Goal: Complete application form

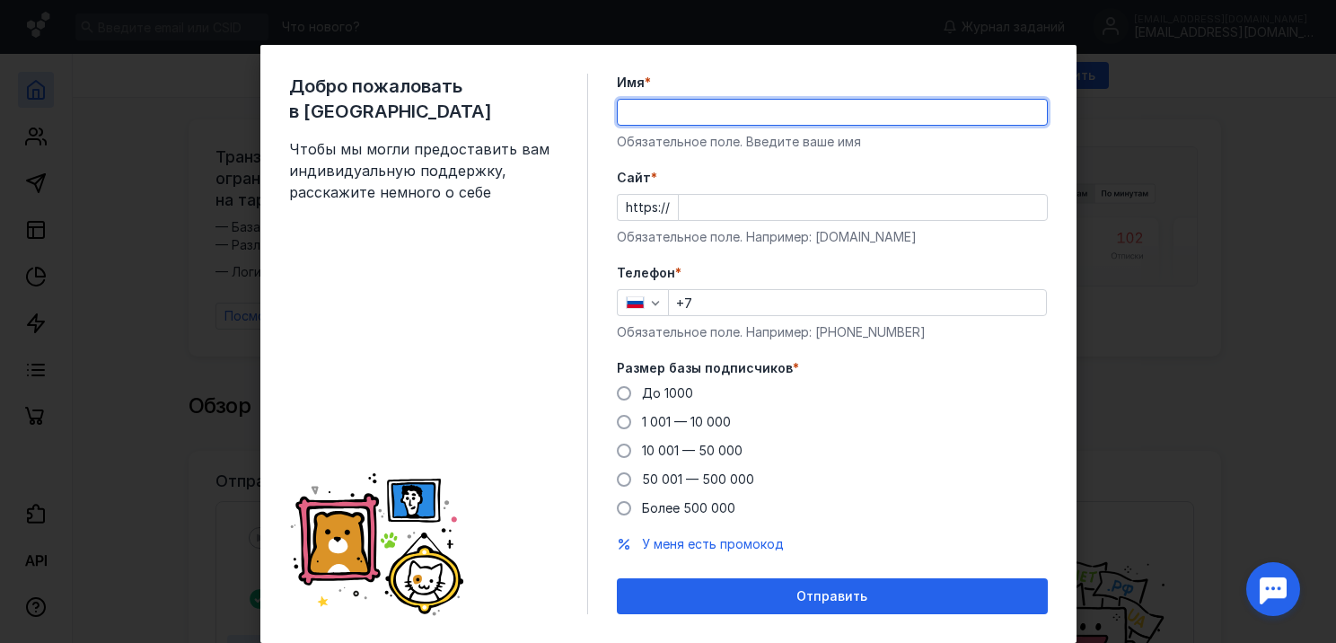
click at [760, 116] on input "Имя *" at bounding box center [832, 112] width 429 height 25
type input "Артем"
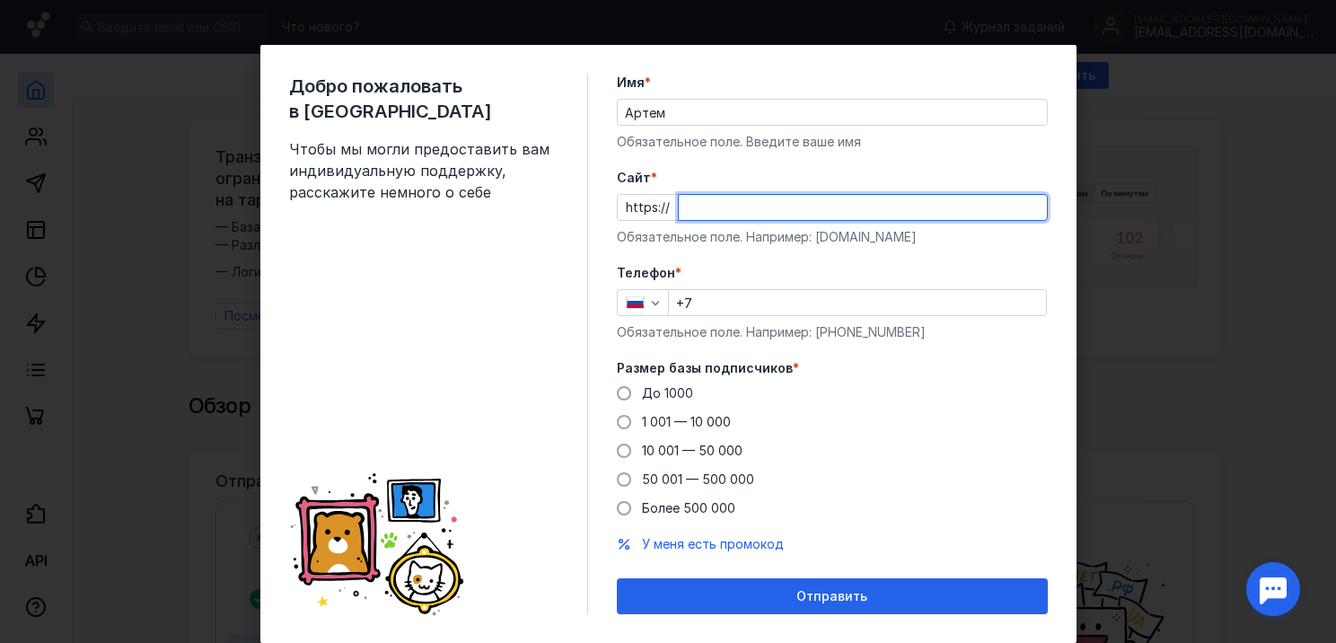
click at [734, 212] on input "Cайт *" at bounding box center [863, 207] width 368 height 25
type input "[DOMAIN_NAME]"
click at [730, 303] on input "+7" at bounding box center [857, 302] width 377 height 25
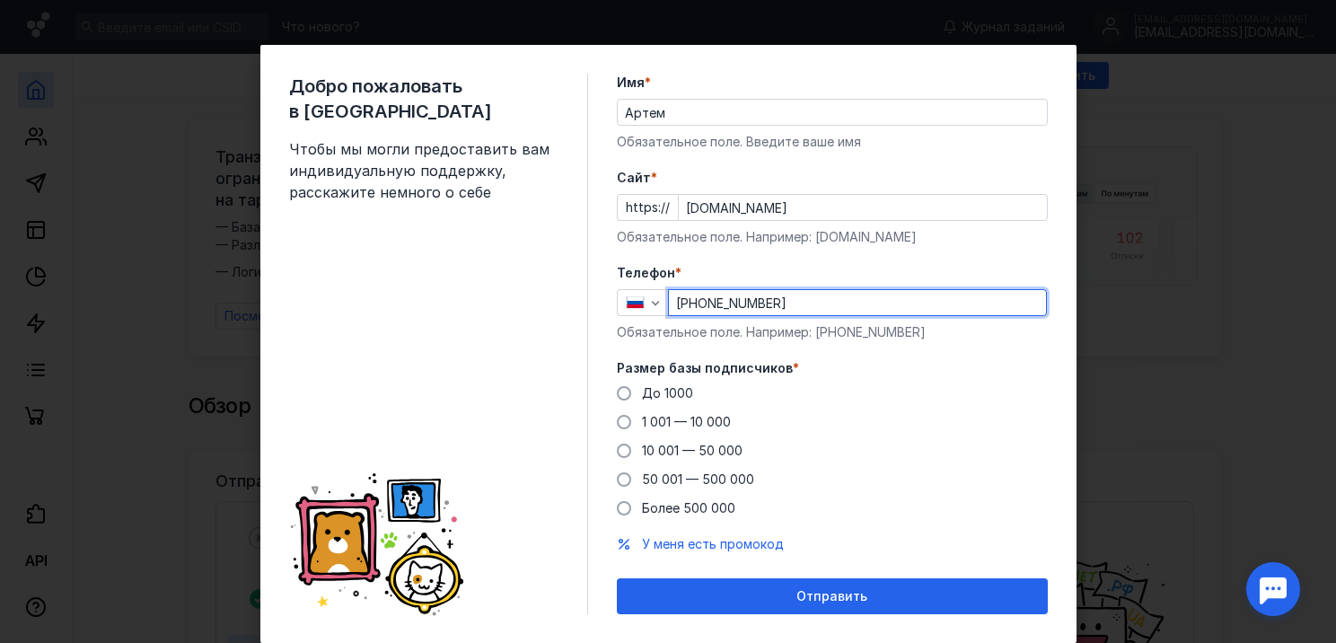
scroll to position [45, 0]
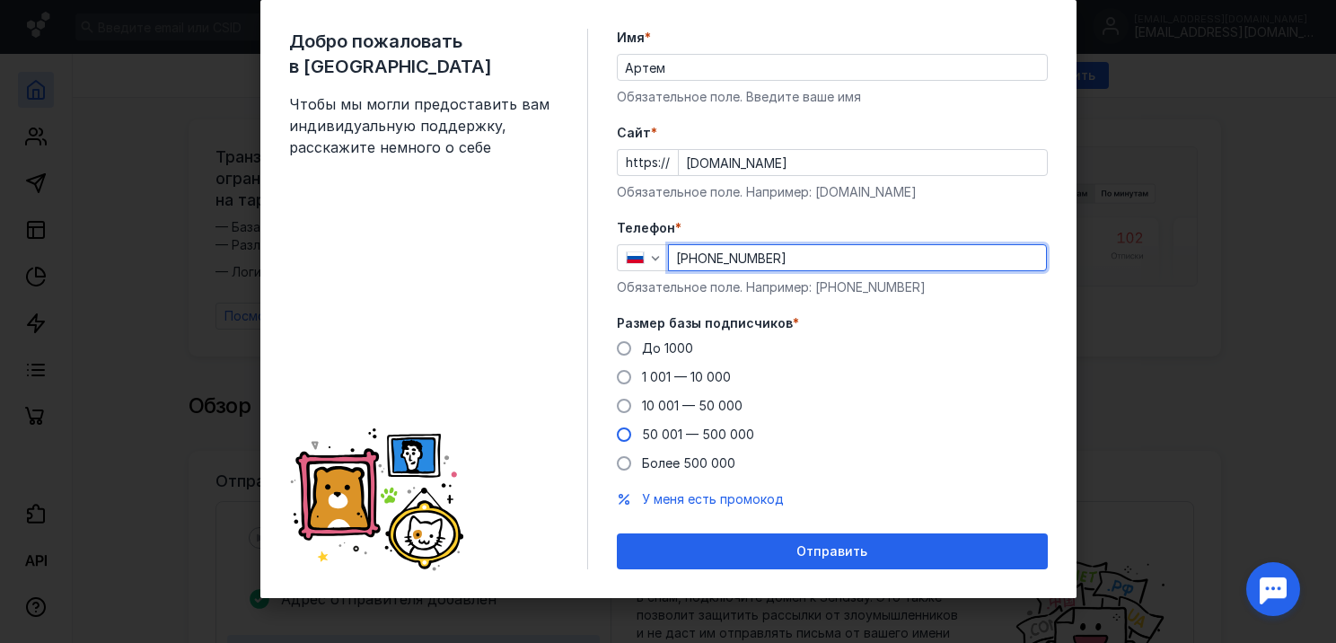
type input "[PHONE_NUMBER]"
click at [625, 435] on label "50 001 — 500 000" at bounding box center [685, 435] width 137 height 18
click at [0, 0] on input "50 001 — 500 000" at bounding box center [0, 0] width 0 height 0
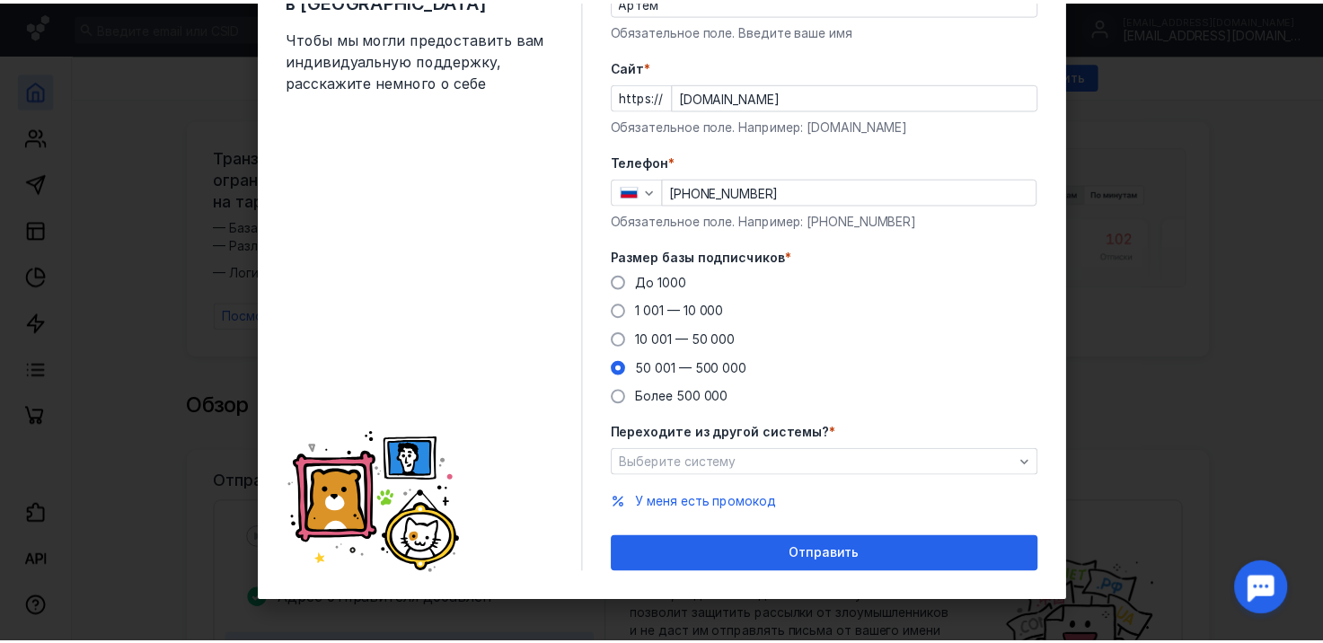
scroll to position [115, 0]
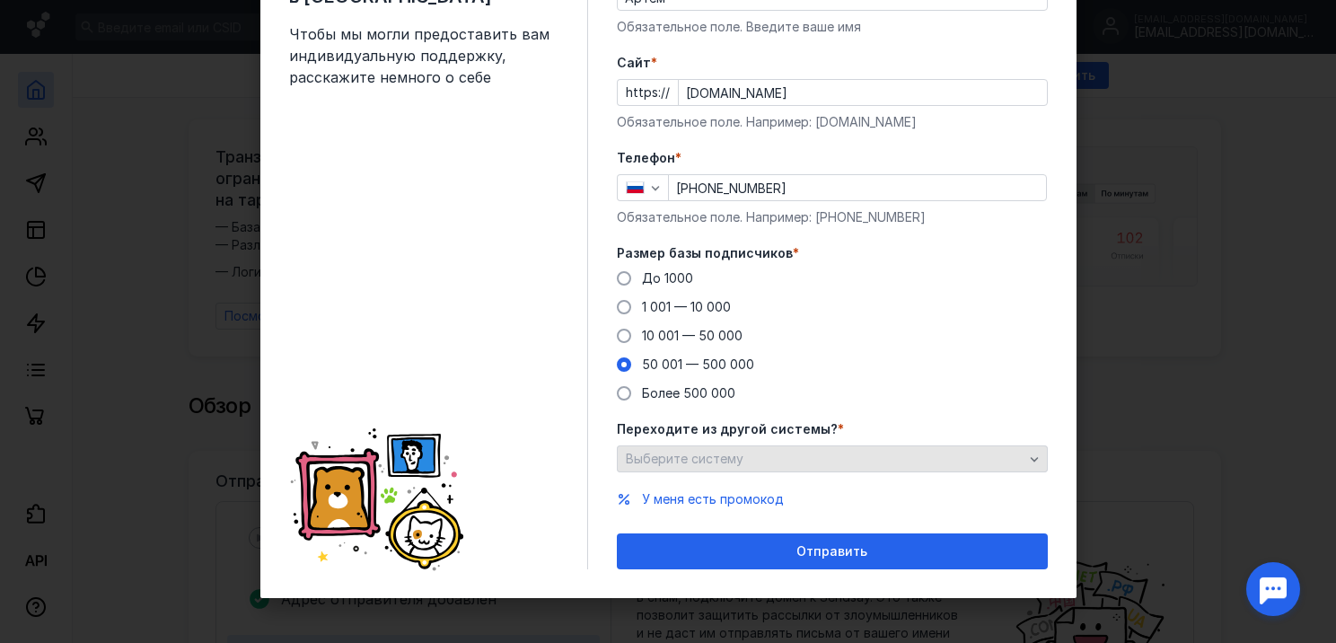
click at [845, 458] on div "Выберите систему" at bounding box center [824, 459] width 407 height 15
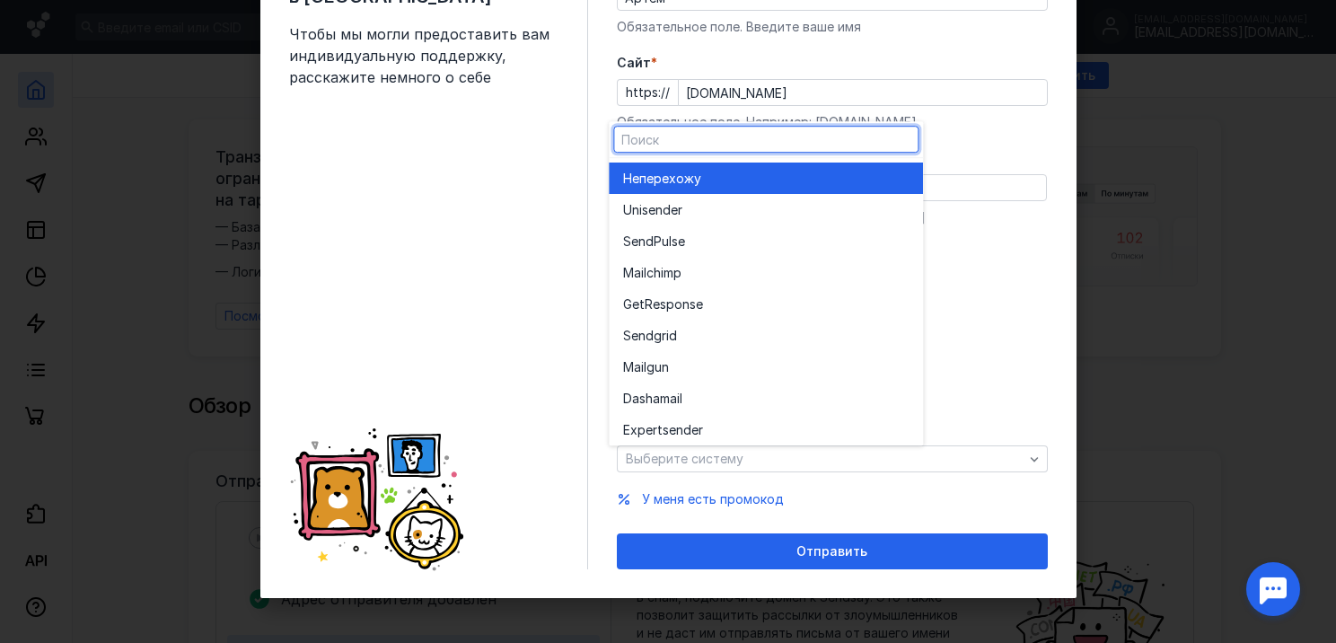
click at [1005, 381] on div "До [DATE] 1 001 — 10 000 10 001 — 50 000 50 001 — 500 000 Более 500 000" at bounding box center [832, 335] width 431 height 133
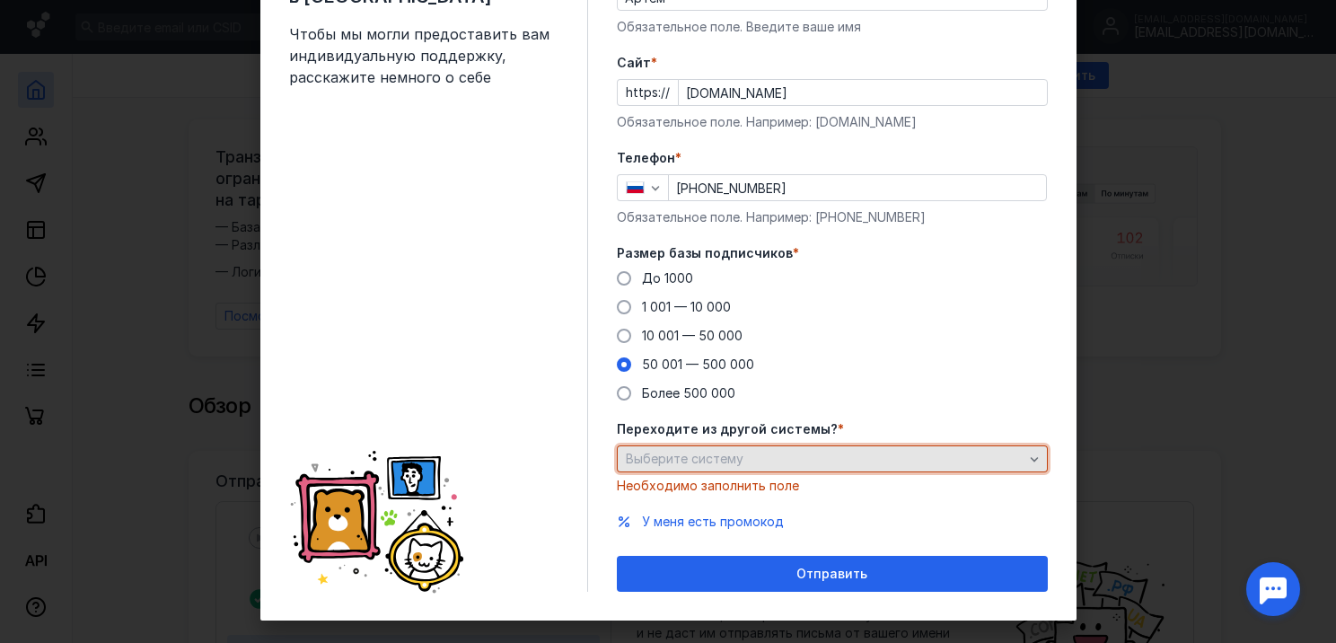
click at [940, 460] on div "Выберите систему" at bounding box center [824, 459] width 407 height 15
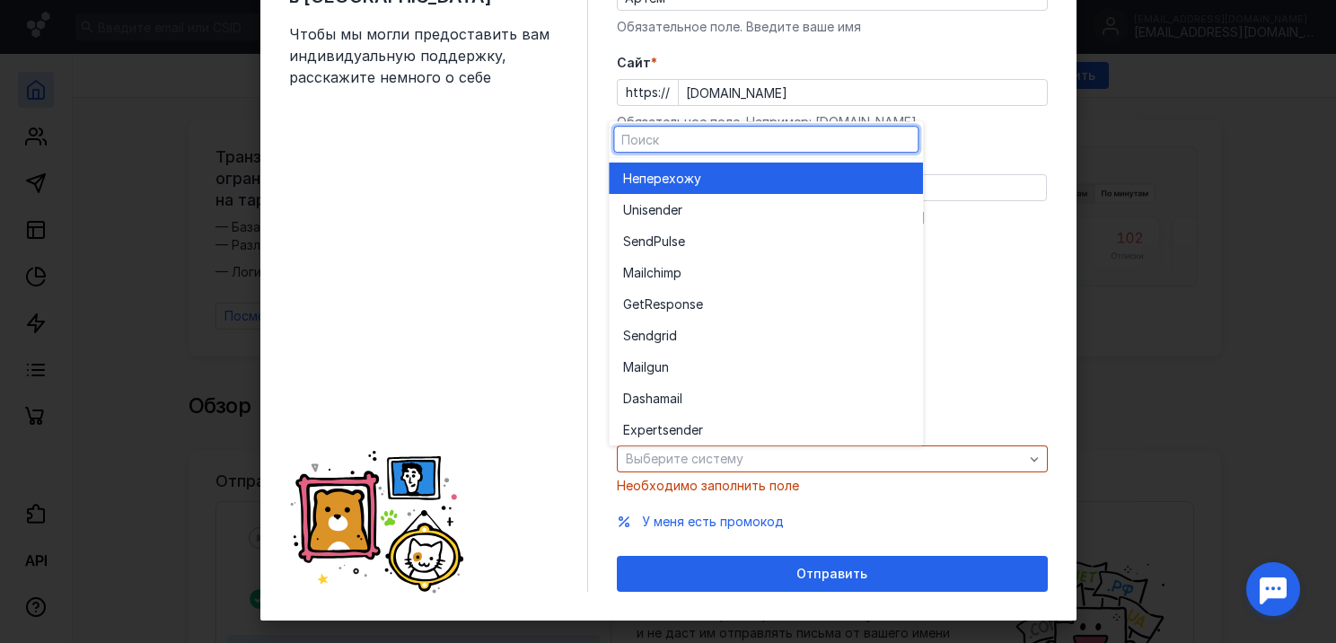
click at [693, 178] on span "перехожу" at bounding box center [670, 179] width 62 height 18
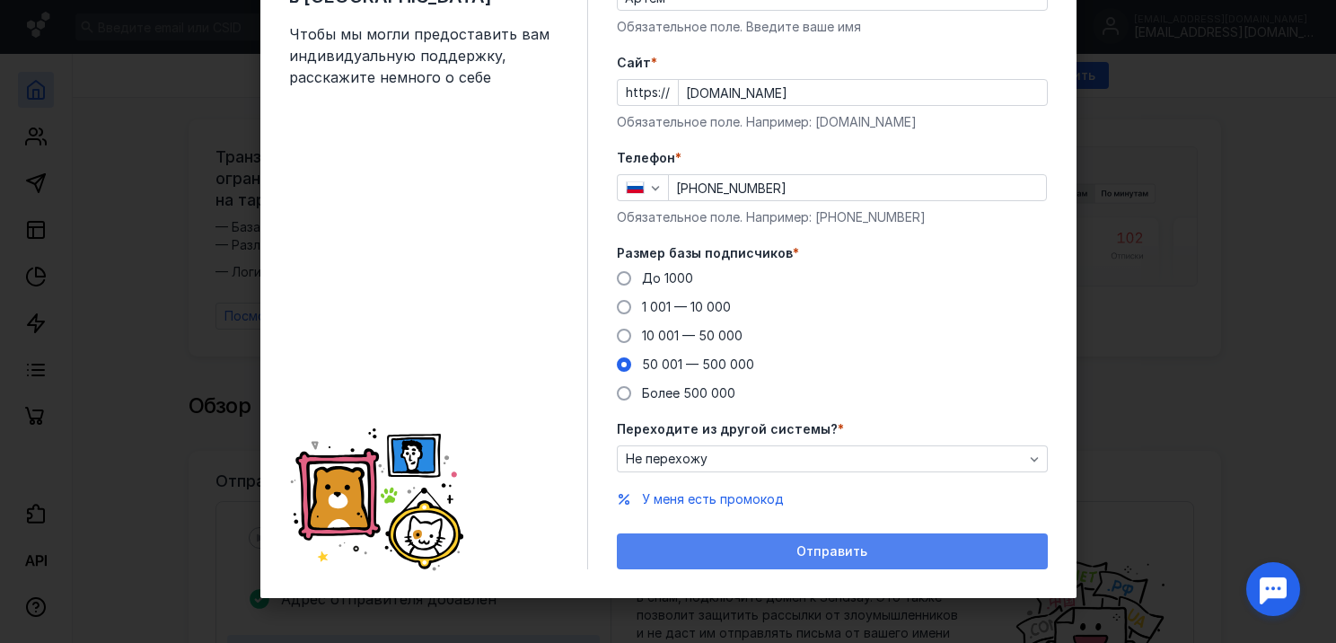
click at [844, 557] on span "Отправить" at bounding box center [831, 551] width 71 height 15
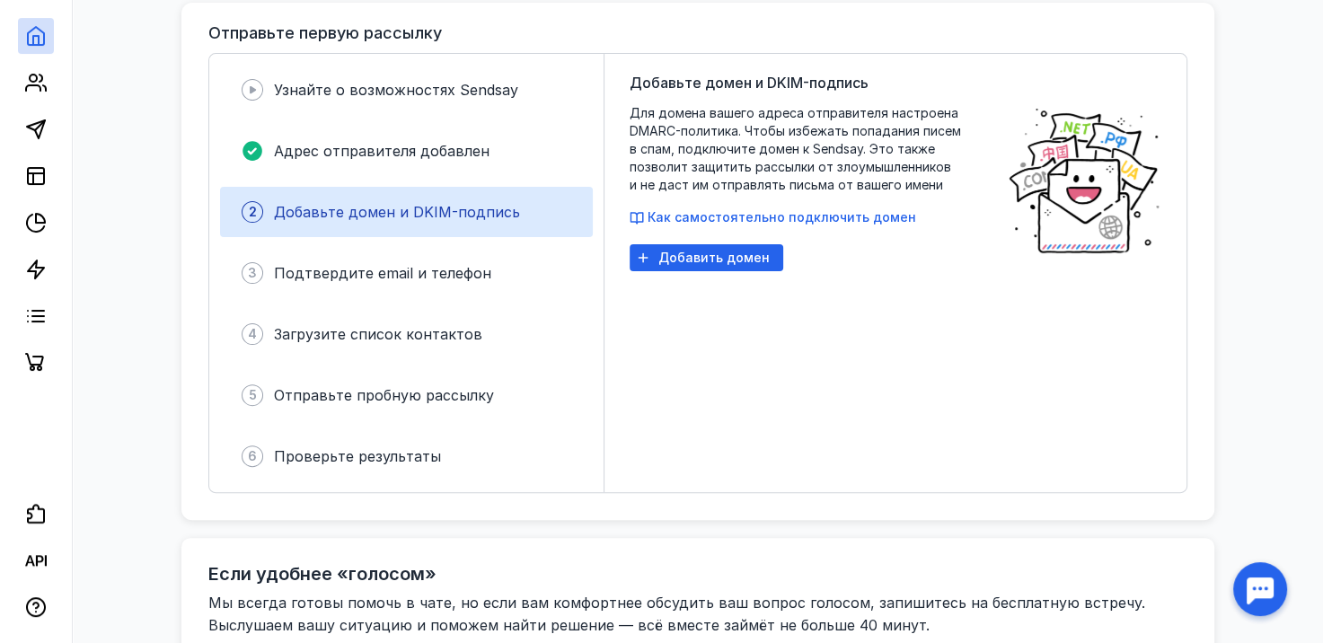
scroll to position [449, 0]
click at [36, 609] on icon "button" at bounding box center [36, 607] width 22 height 22
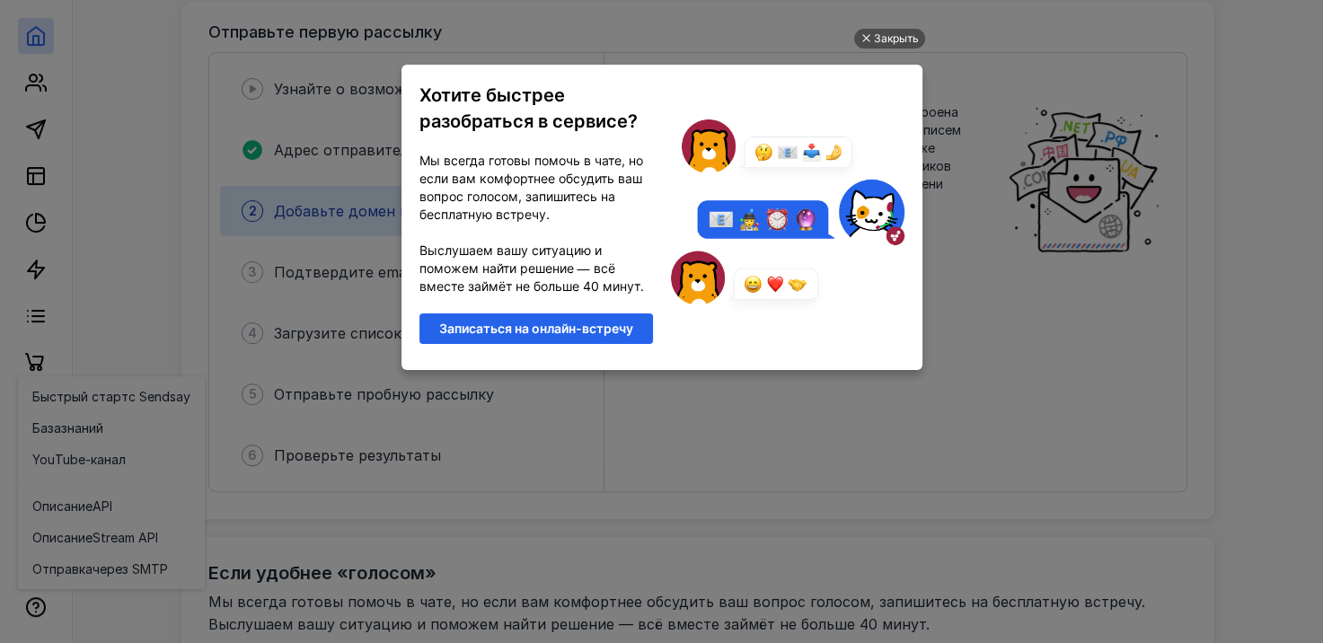
scroll to position [0, 0]
click at [883, 43] on div "Закрыть" at bounding box center [896, 39] width 45 height 20
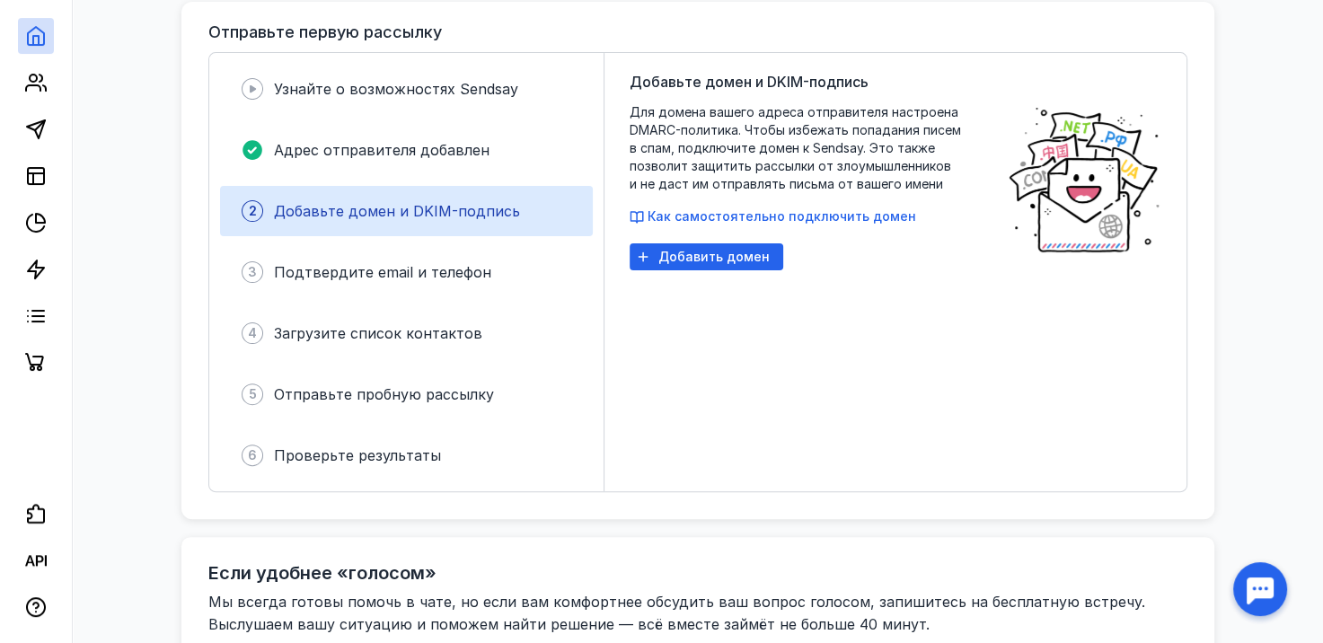
click at [1261, 593] on div at bounding box center [1260, 589] width 56 height 56
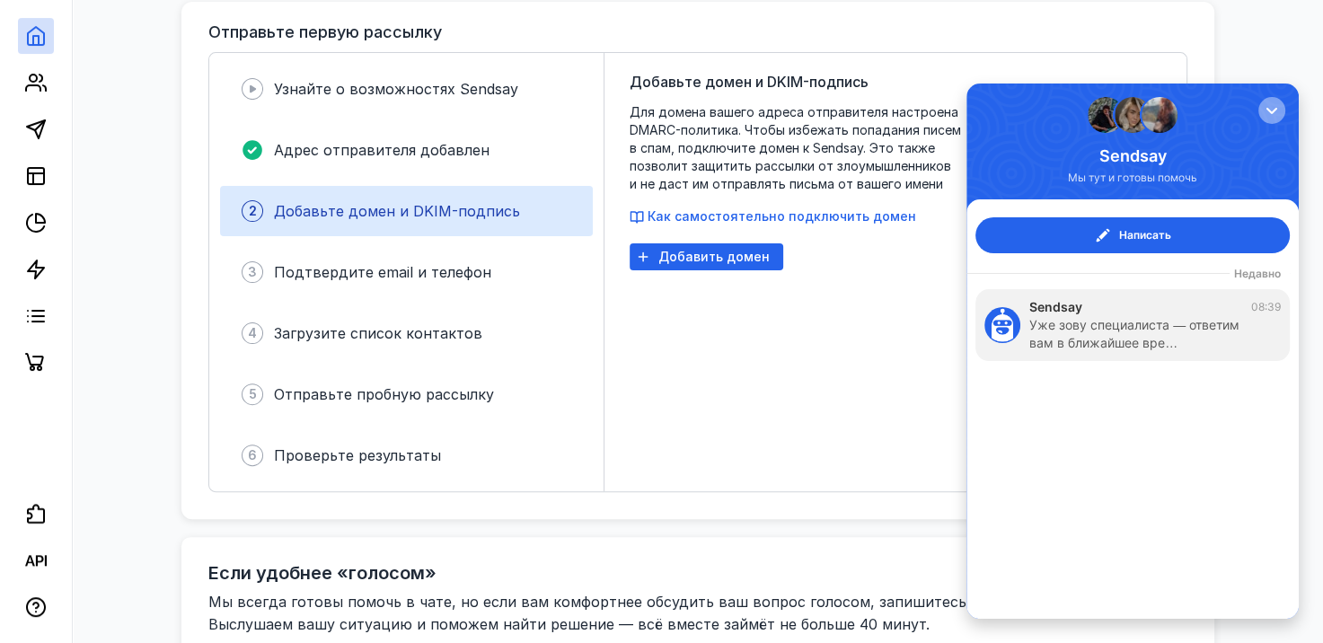
click at [1274, 111] on div "button" at bounding box center [1271, 110] width 18 height 18
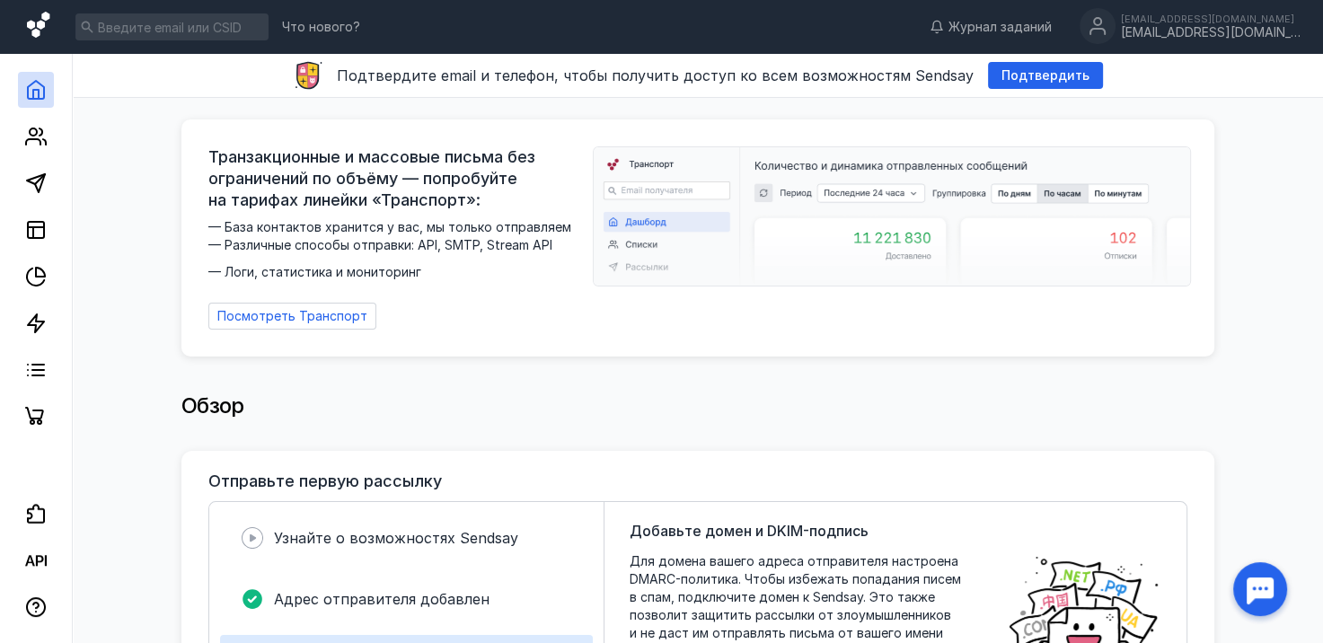
click at [36, 26] on icon at bounding box center [40, 27] width 26 height 31
click at [41, 30] on icon at bounding box center [40, 27] width 26 height 31
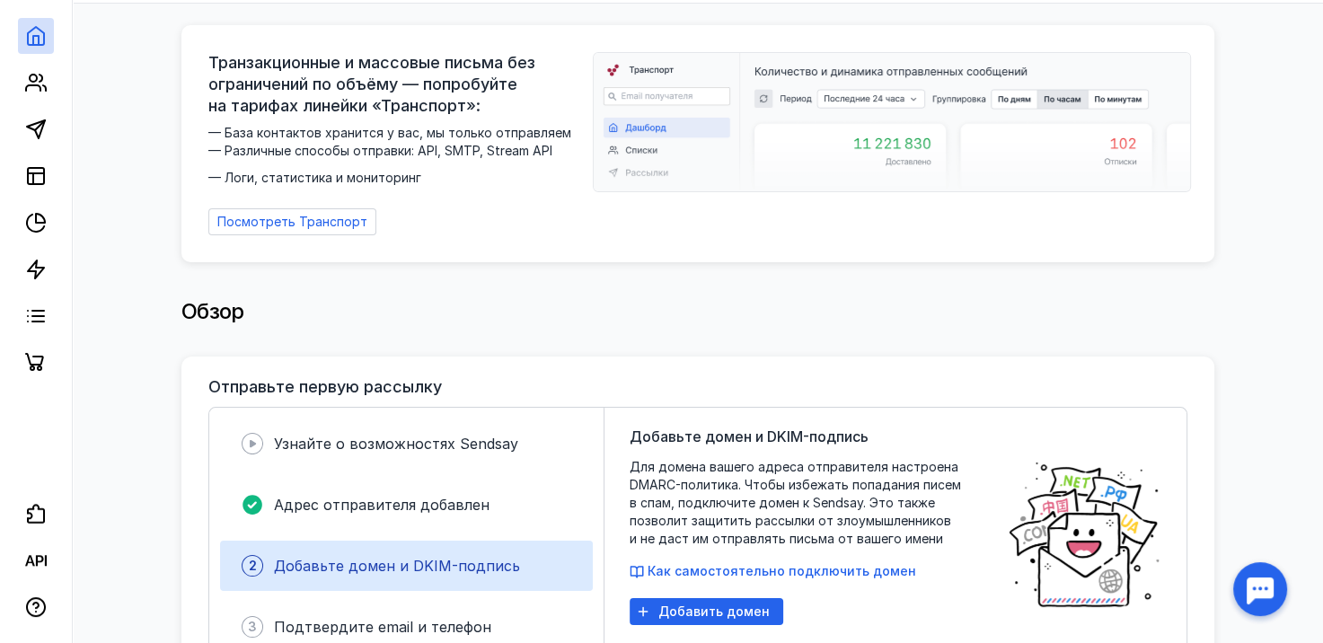
scroll to position [180, 0]
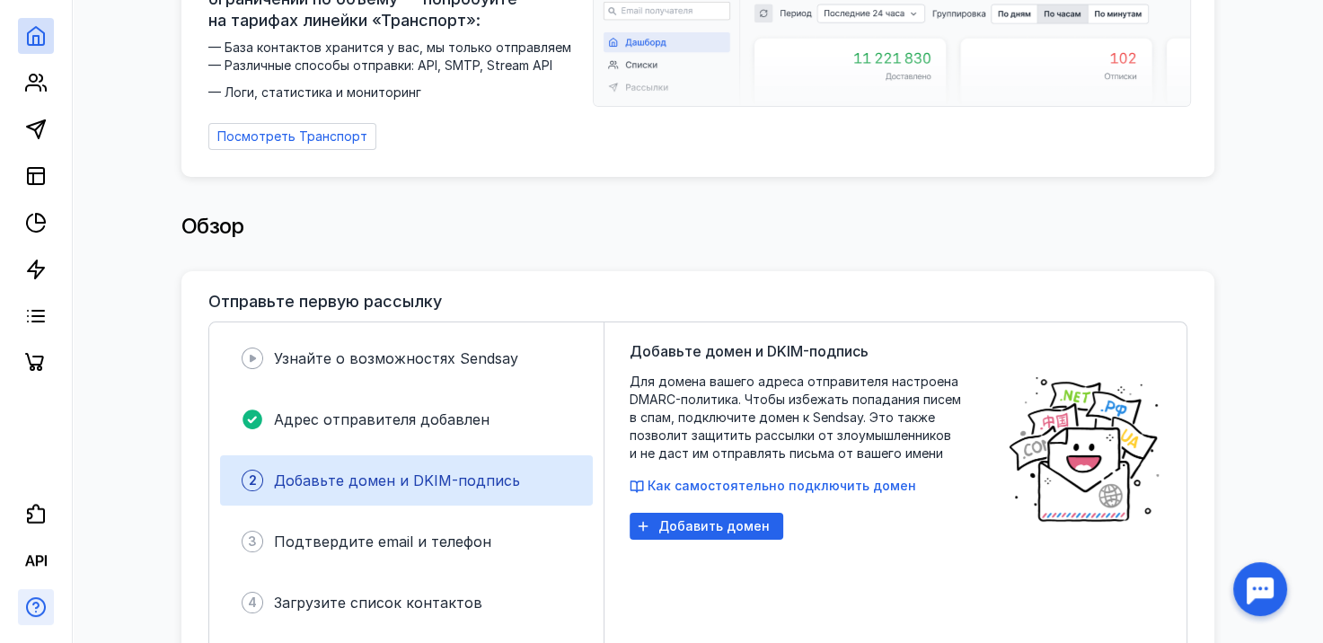
click at [39, 607] on icon "button" at bounding box center [36, 607] width 22 height 22
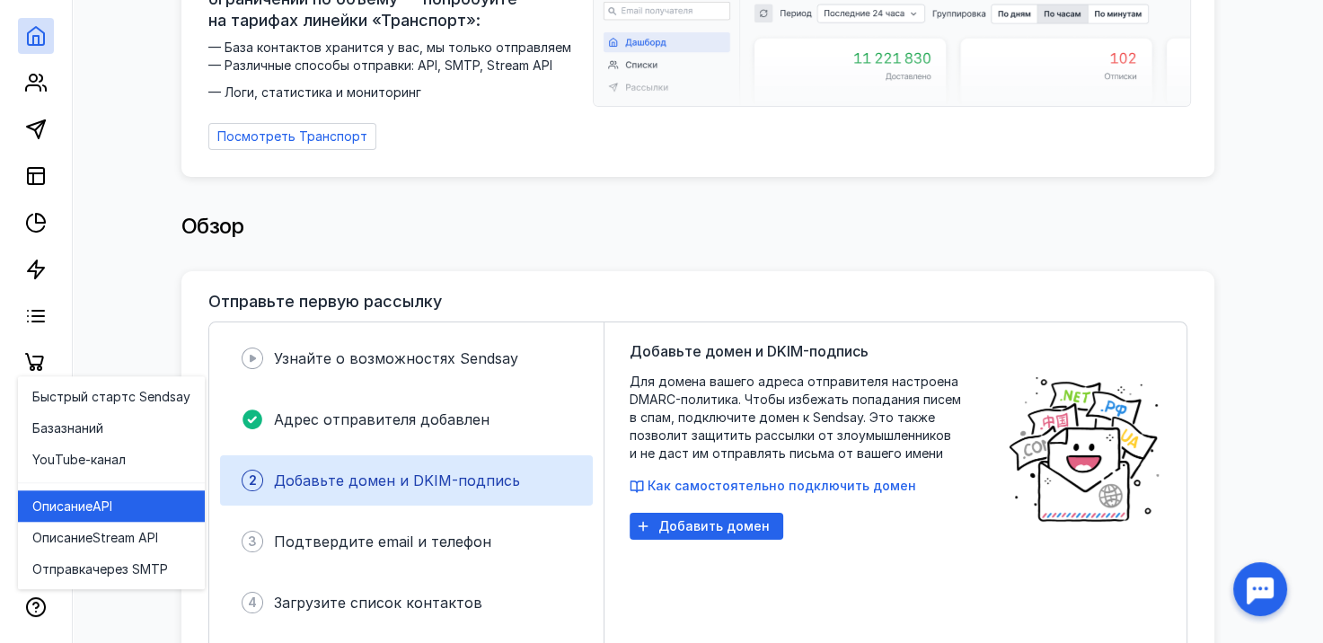
click at [161, 503] on div "Описание API" at bounding box center [111, 506] width 158 height 18
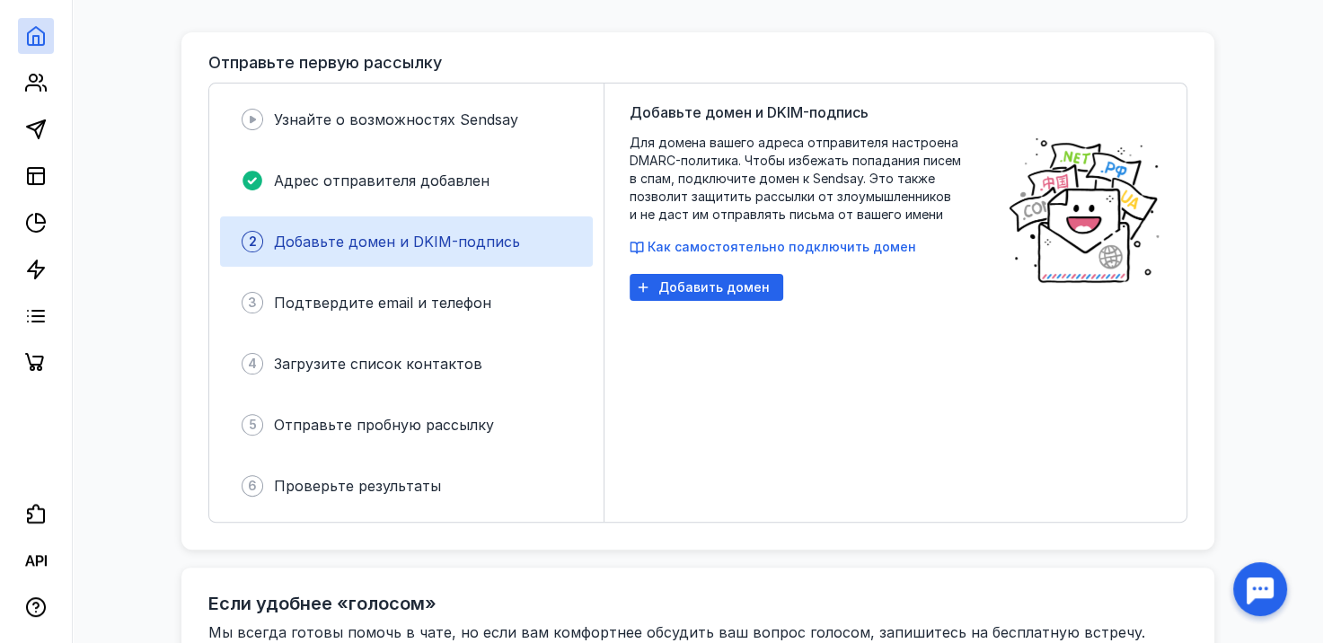
scroll to position [169, 0]
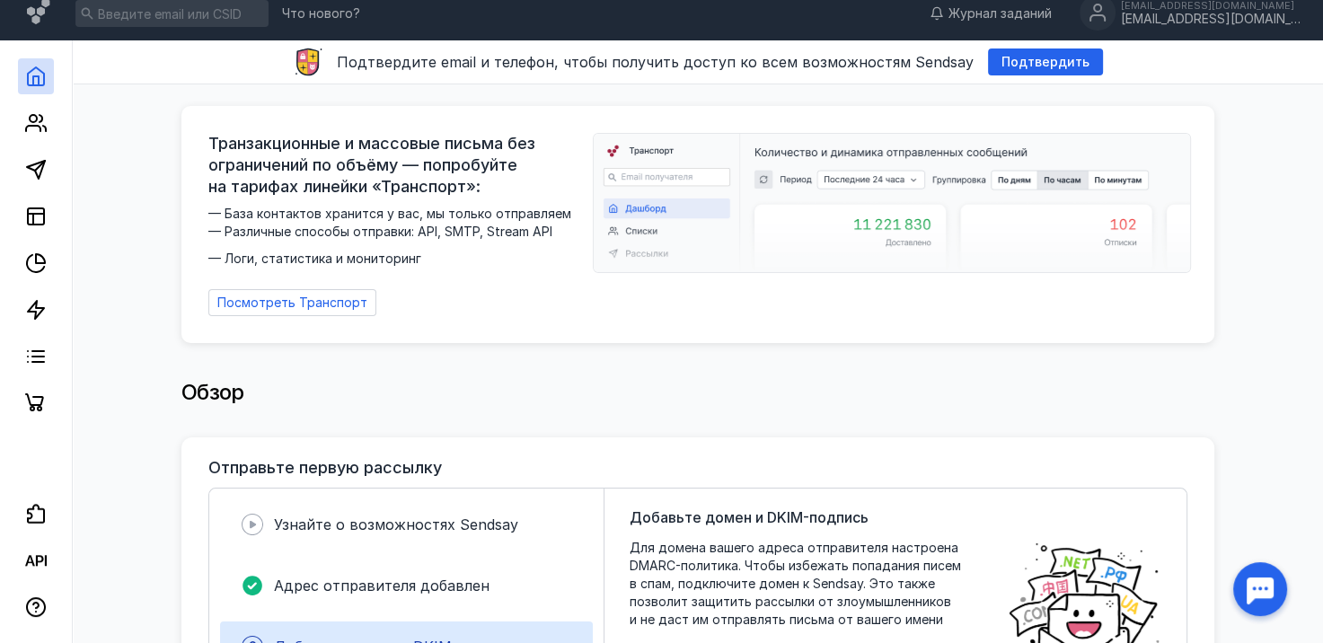
scroll to position [0, 0]
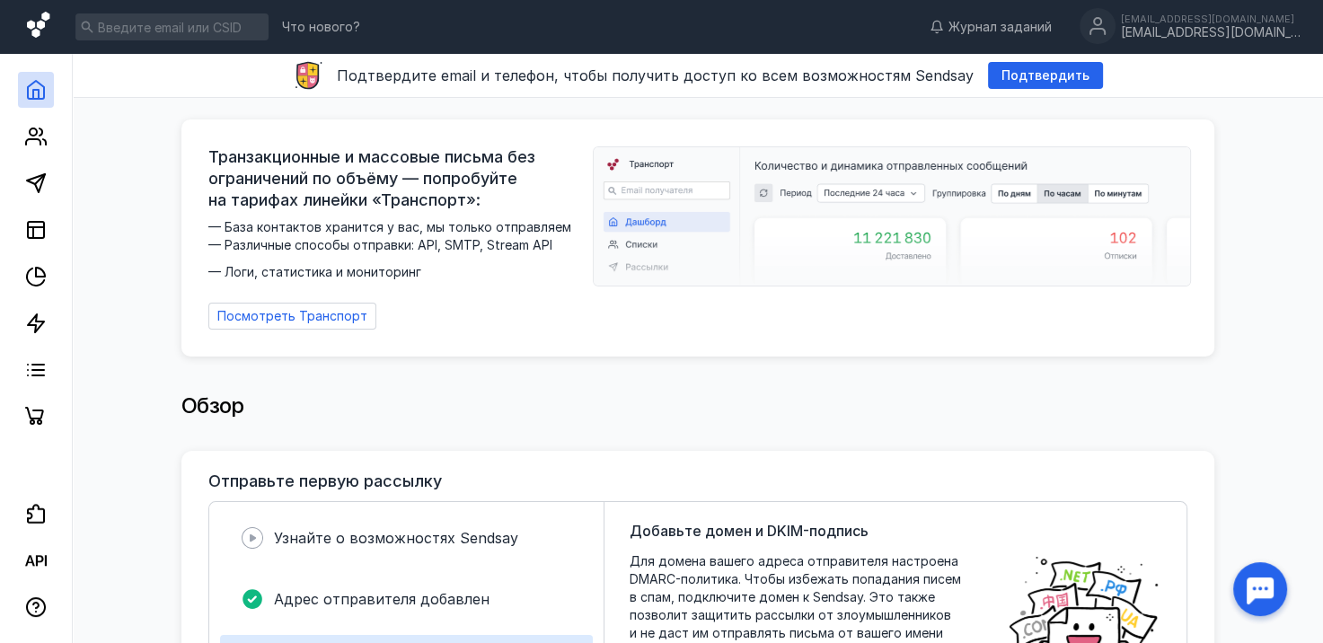
click at [44, 26] on icon at bounding box center [38, 25] width 22 height 26
click at [36, 512] on icon at bounding box center [36, 514] width 22 height 22
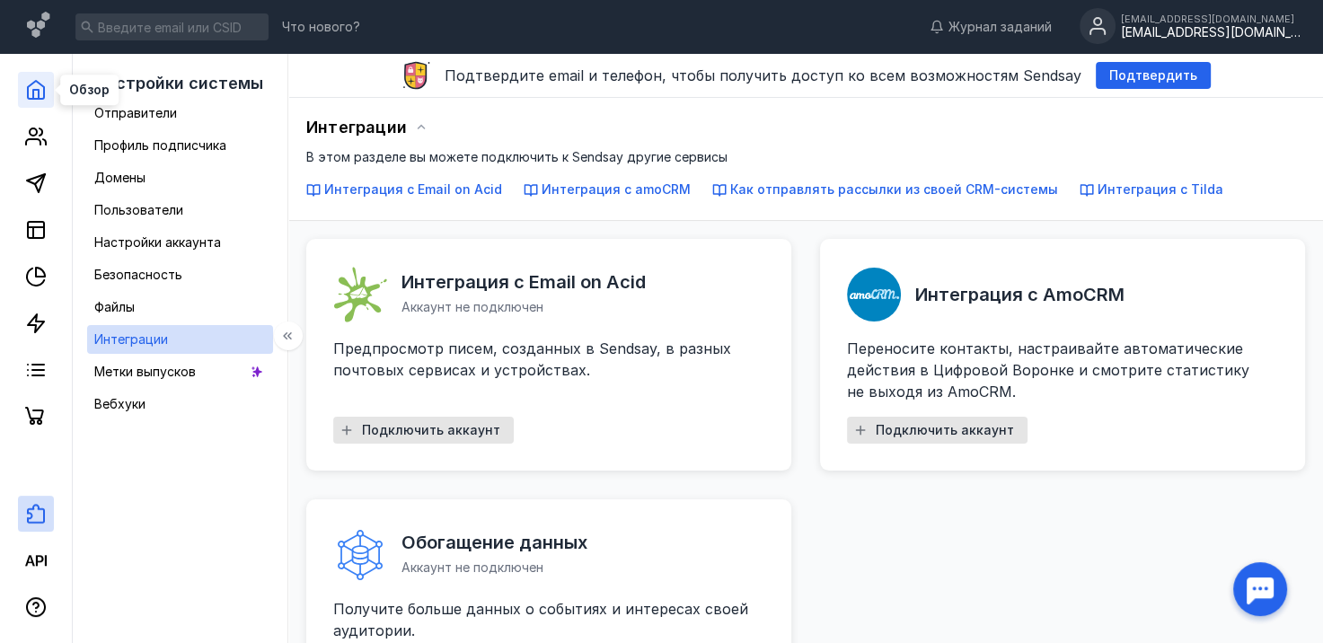
click at [31, 83] on icon at bounding box center [36, 90] width 16 height 18
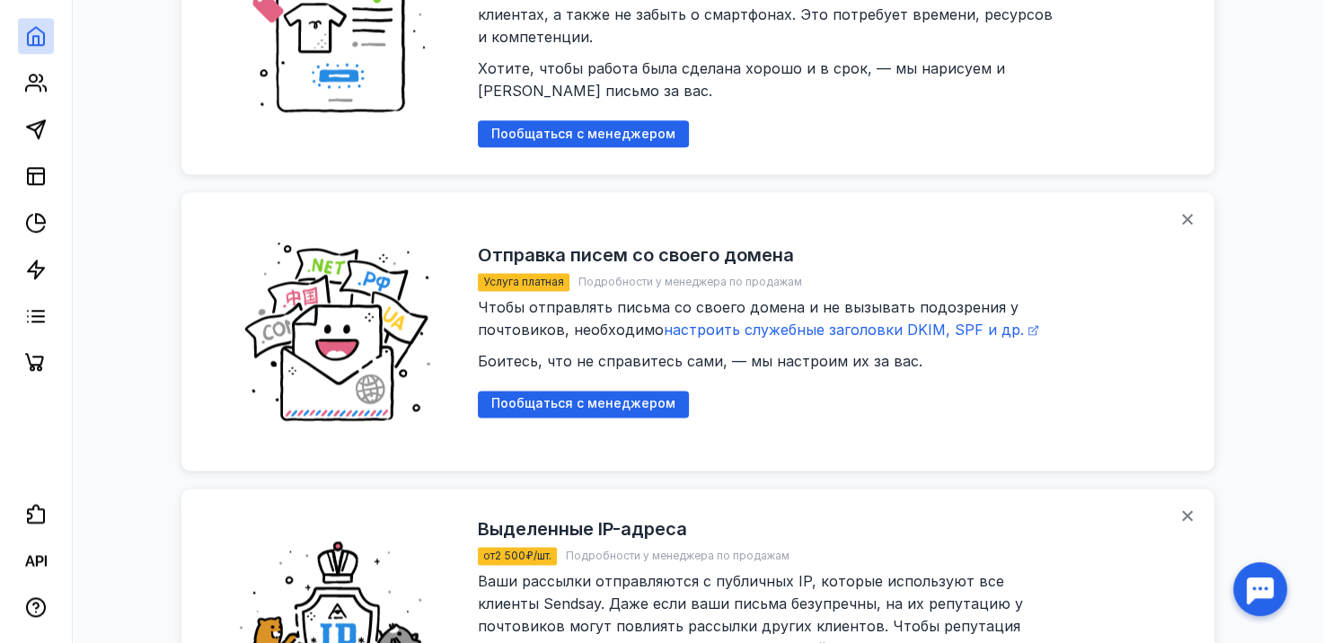
scroll to position [2413, 0]
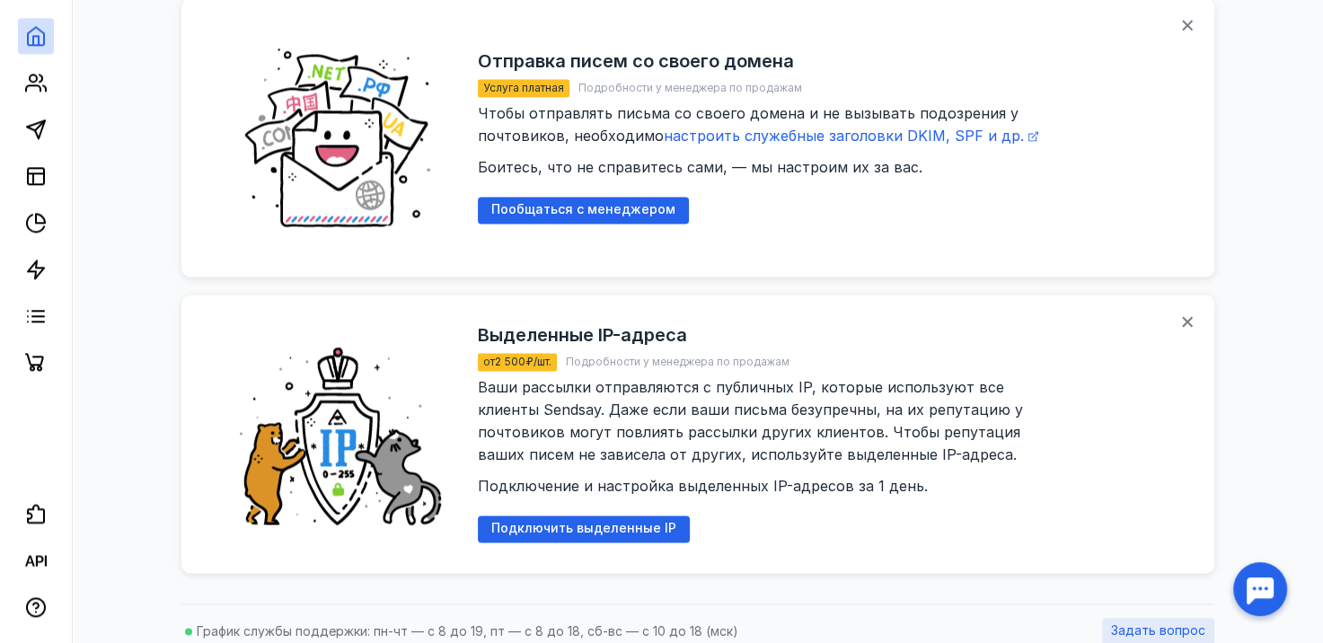
click at [1149, 623] on span "Задать вопрос" at bounding box center [1158, 630] width 94 height 15
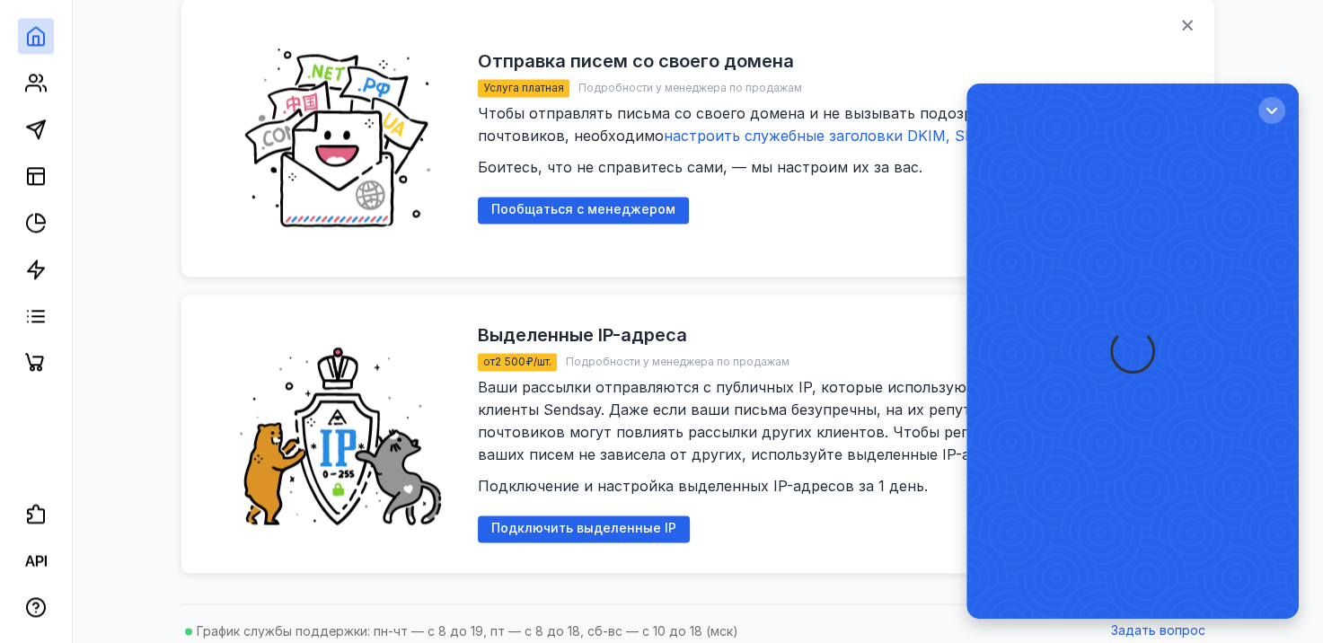
scroll to position [0, 0]
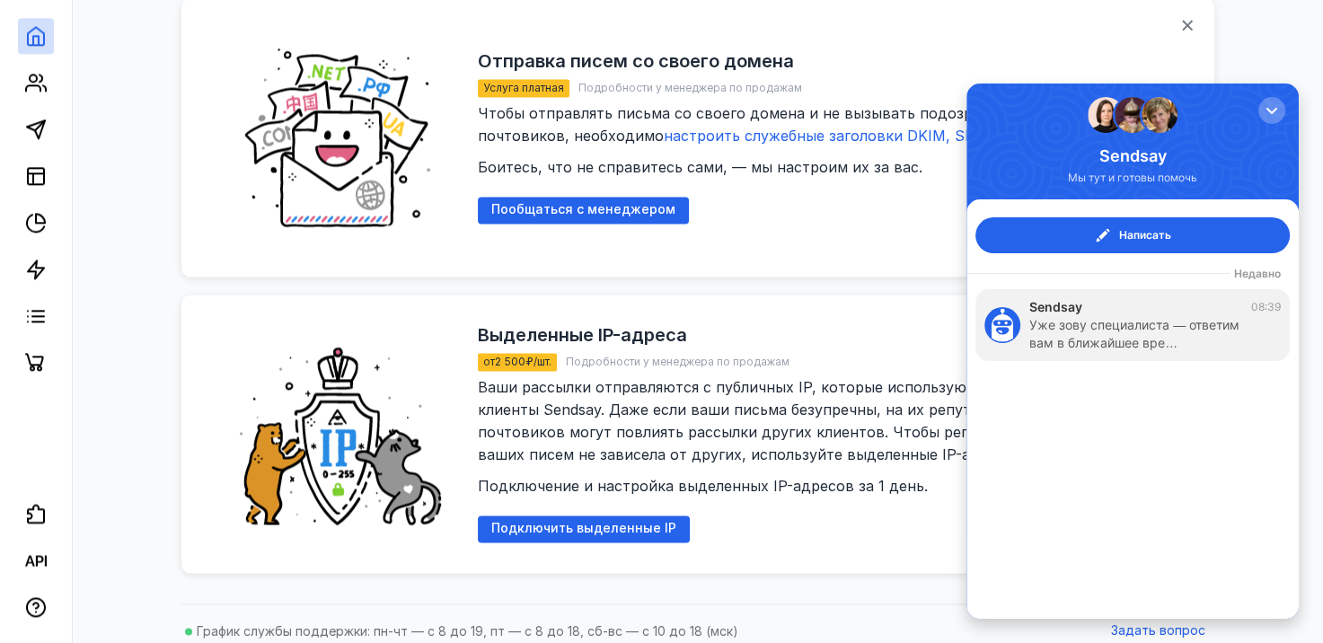
click at [1271, 108] on div "button" at bounding box center [1271, 110] width 18 height 18
